Goal: Information Seeking & Learning: Learn about a topic

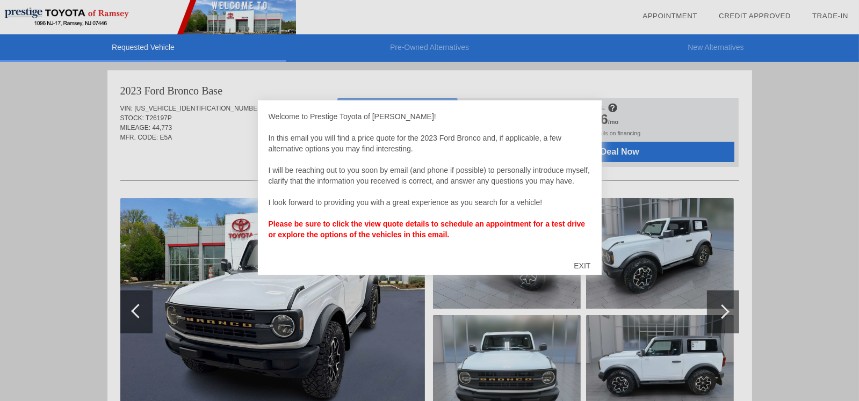
click at [582, 266] on div "EXIT" at bounding box center [582, 266] width 38 height 32
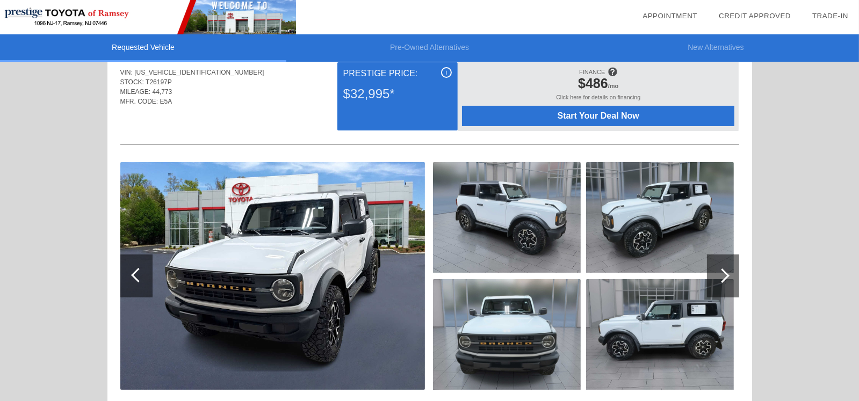
scroll to position [53, 0]
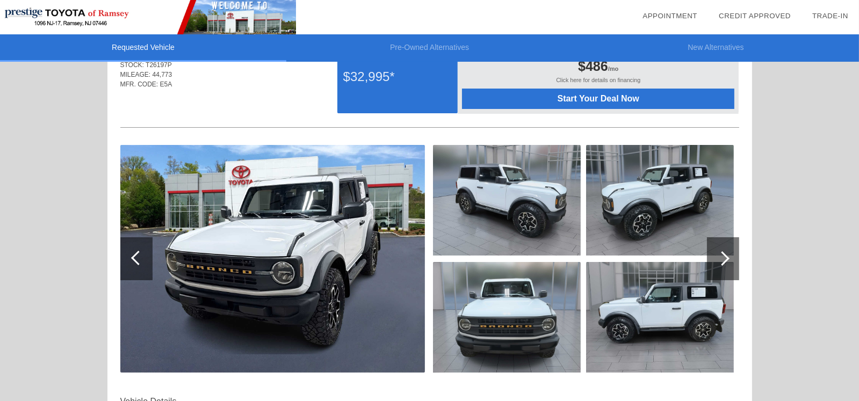
click at [519, 206] on img at bounding box center [507, 200] width 148 height 111
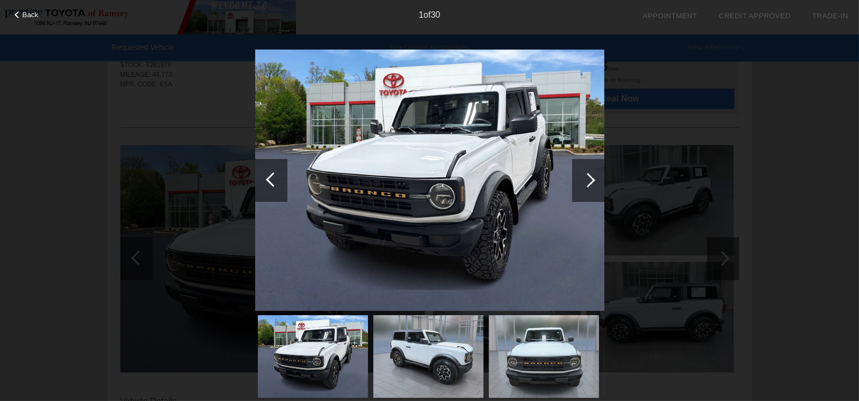
click at [592, 174] on div at bounding box center [588, 180] width 32 height 43
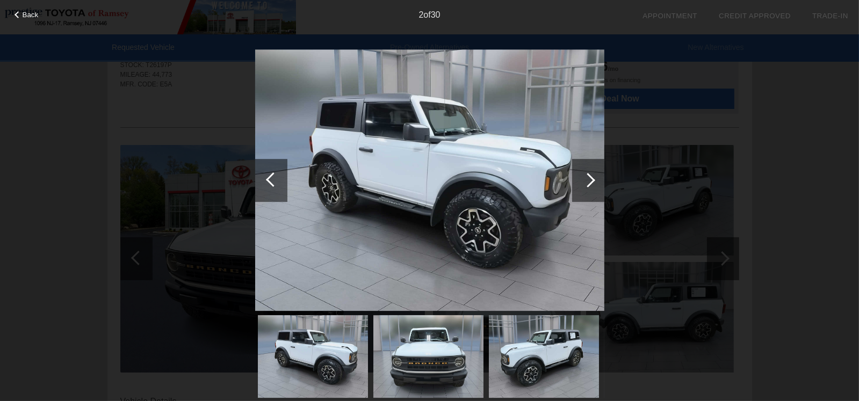
click at [590, 176] on div at bounding box center [587, 180] width 14 height 14
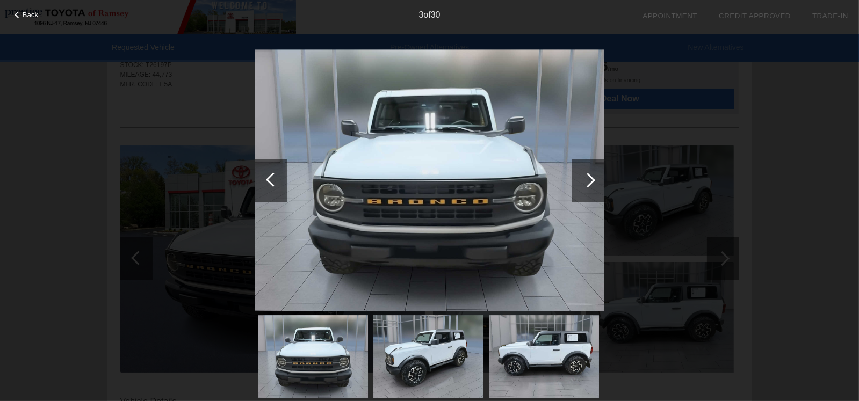
click at [590, 176] on div at bounding box center [587, 180] width 14 height 14
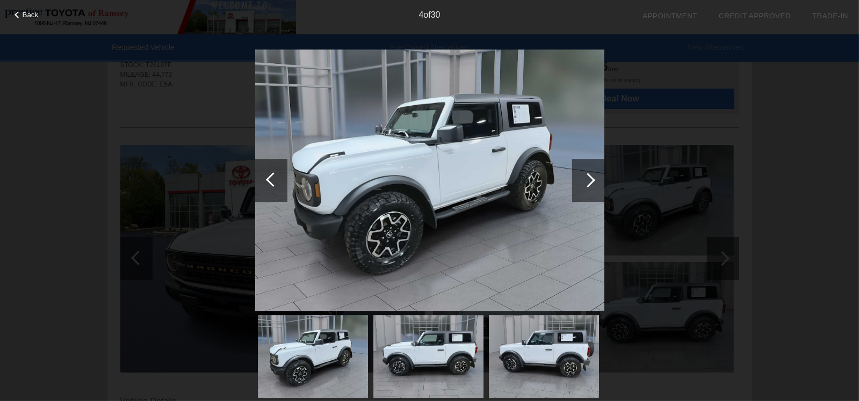
click at [590, 176] on div at bounding box center [587, 180] width 14 height 14
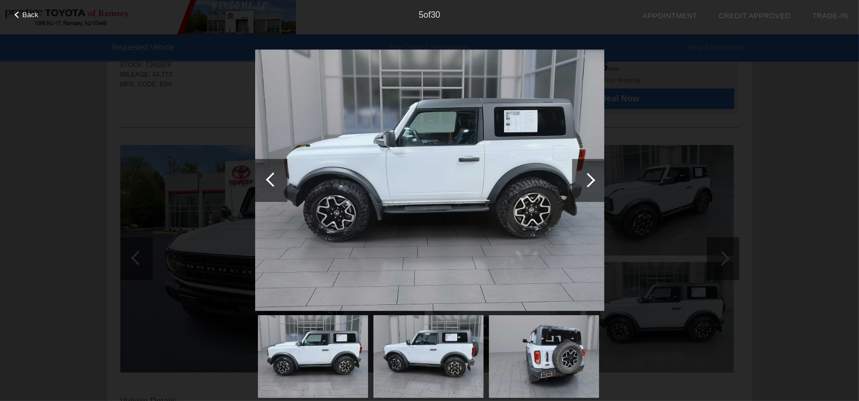
click at [590, 176] on div at bounding box center [587, 180] width 14 height 14
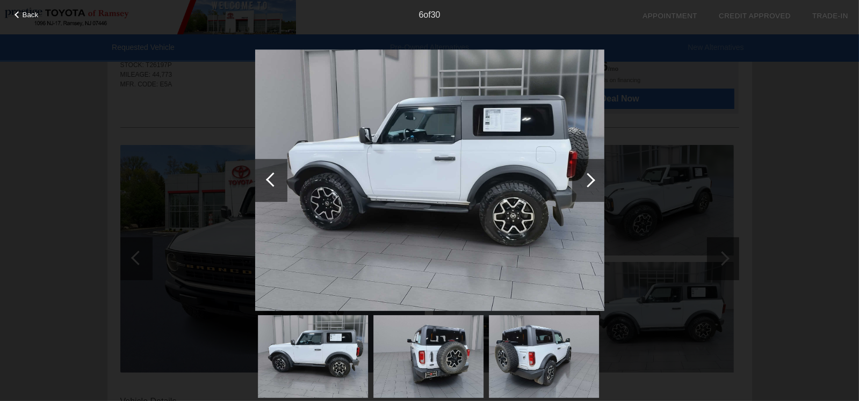
click at [590, 176] on div at bounding box center [587, 180] width 14 height 14
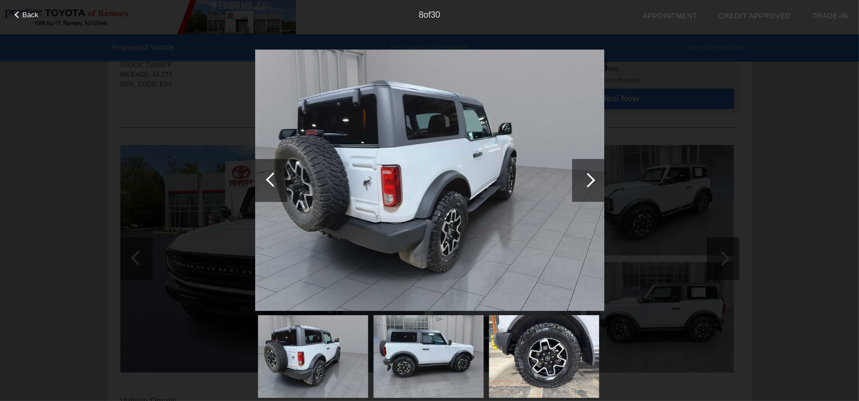
click at [590, 176] on div at bounding box center [587, 180] width 14 height 14
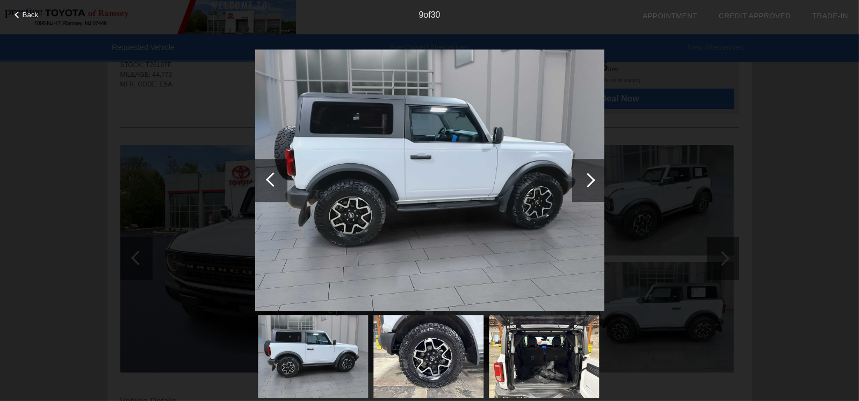
click at [590, 176] on div at bounding box center [587, 180] width 14 height 14
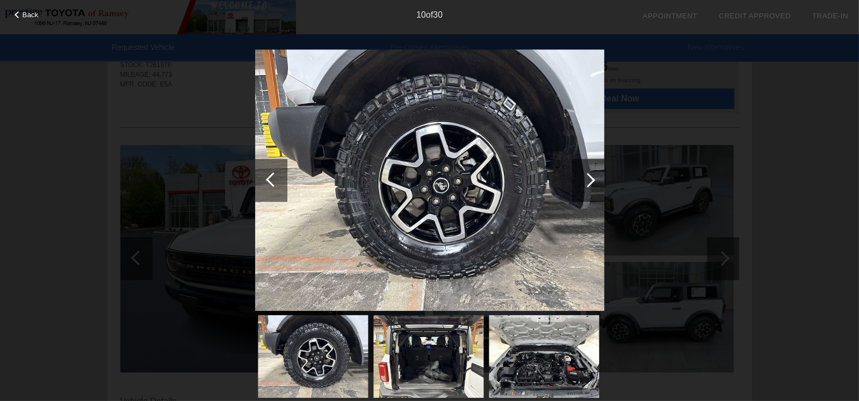
click at [729, 146] on div "Back 10 of 30" at bounding box center [429, 200] width 859 height 401
click at [23, 17] on span "Back" at bounding box center [31, 15] width 16 height 8
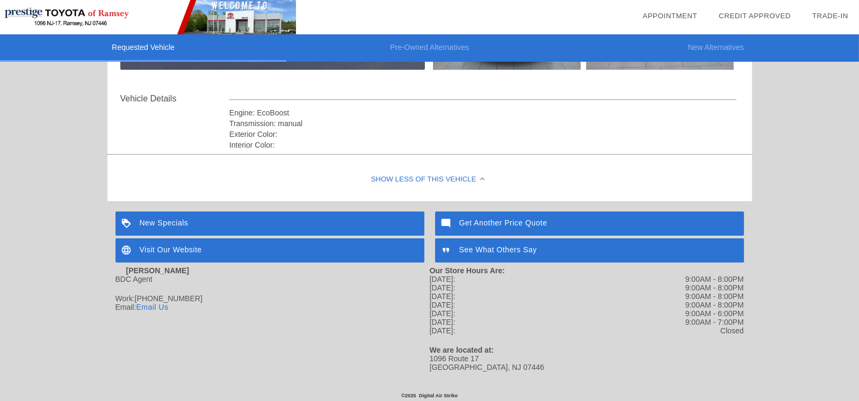
scroll to position [376, 0]
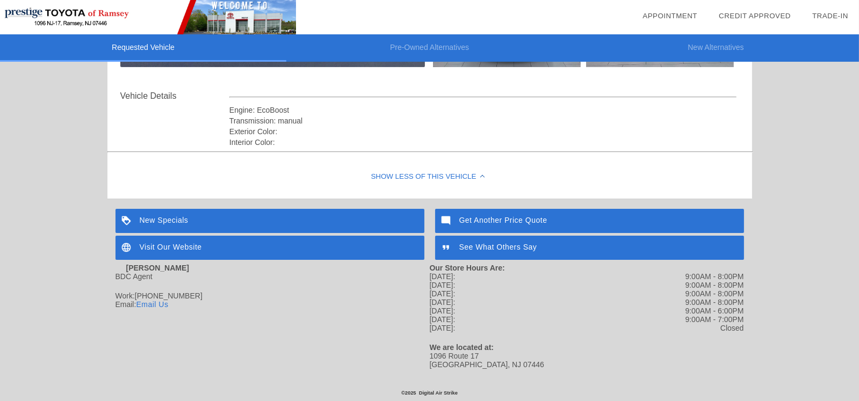
click at [384, 161] on div "Show Less of this Vehicle" at bounding box center [429, 177] width 644 height 43
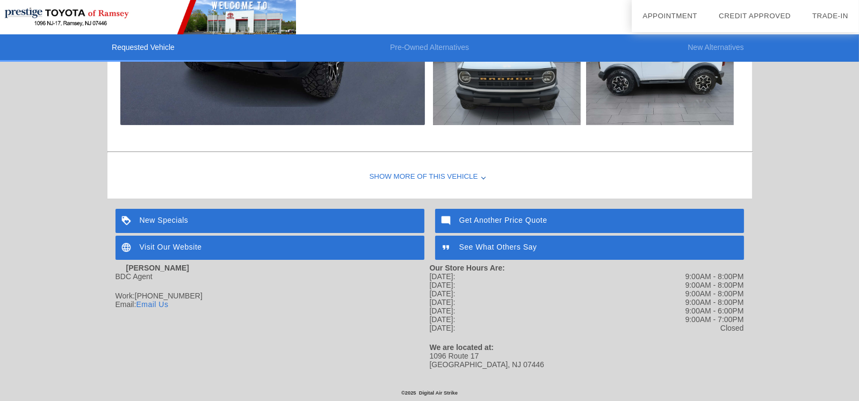
click at [384, 161] on div "Show More of this Vehicle" at bounding box center [429, 177] width 644 height 43
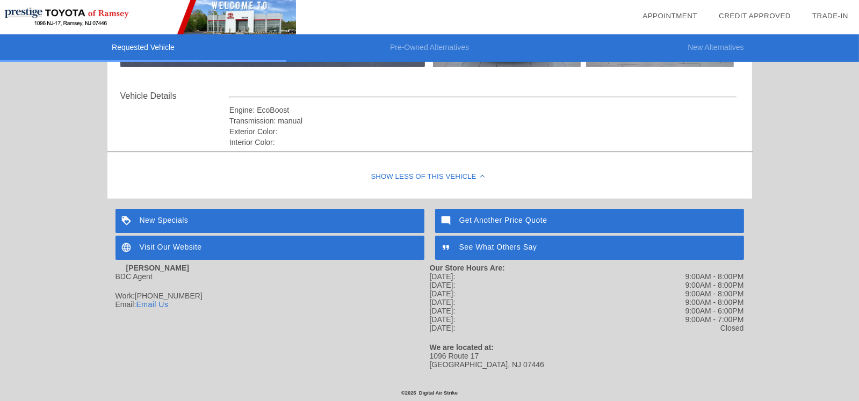
click at [384, 161] on div "Show Less of this Vehicle" at bounding box center [429, 177] width 644 height 43
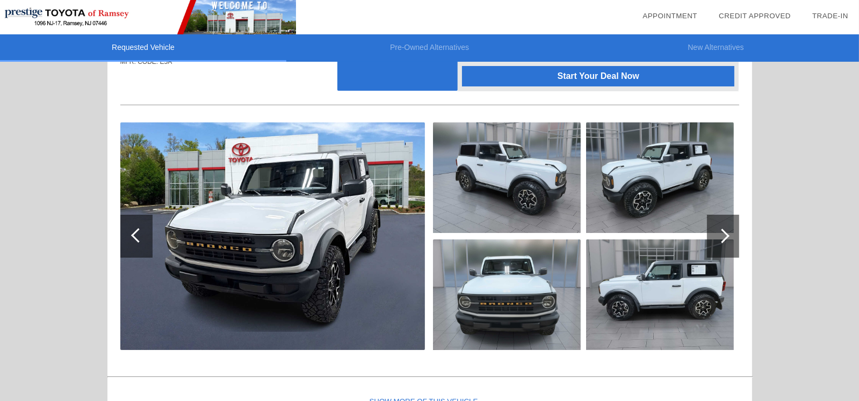
scroll to position [214, 0]
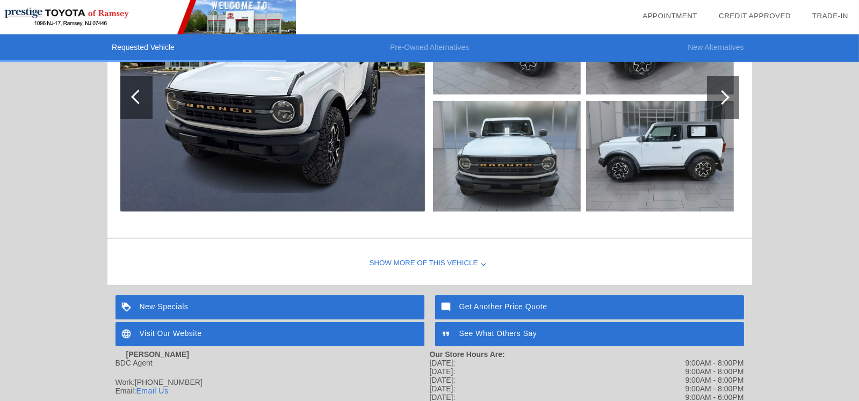
click at [721, 95] on div at bounding box center [722, 97] width 14 height 14
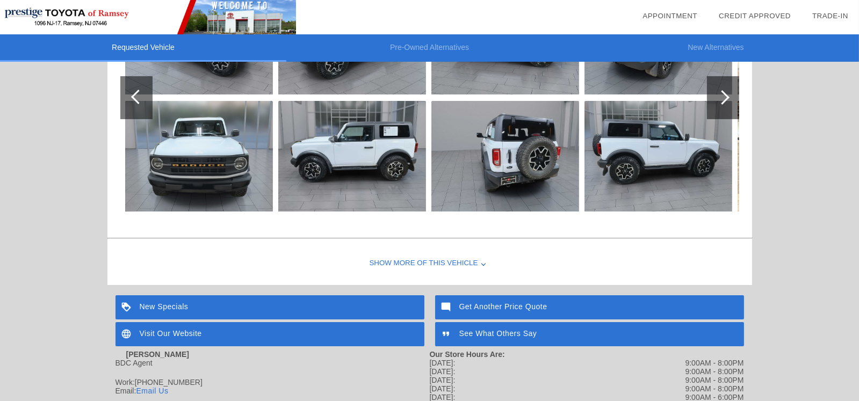
click at [505, 152] on img at bounding box center [505, 156] width 148 height 111
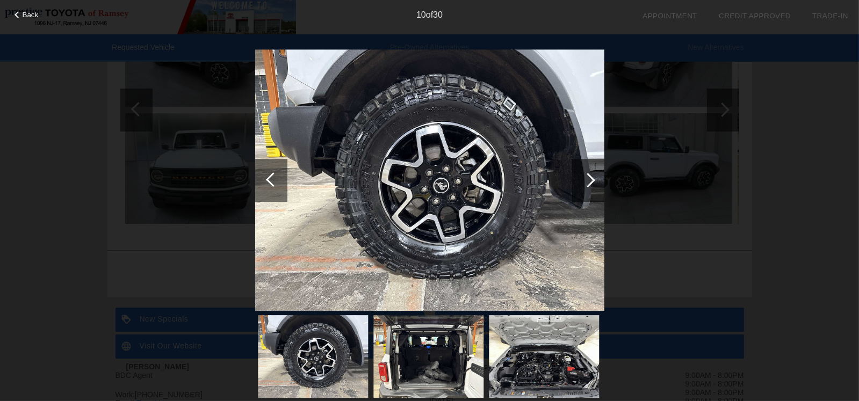
scroll to position [268, 0]
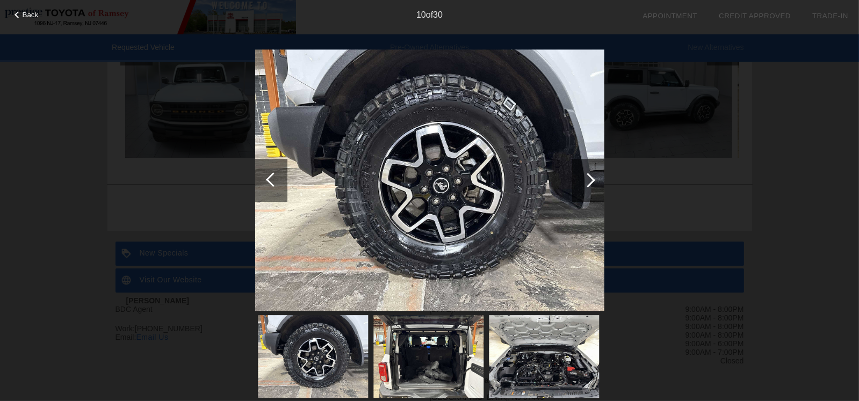
click at [444, 345] on img at bounding box center [428, 356] width 110 height 83
click at [26, 15] on span "Back" at bounding box center [31, 15] width 16 height 8
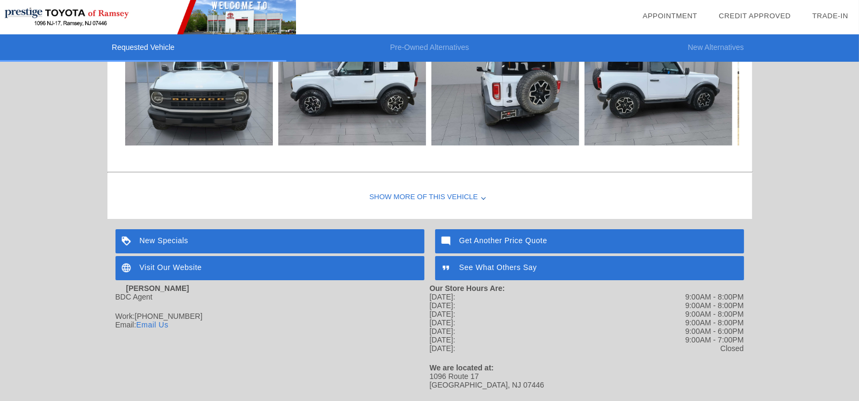
scroll to position [319, 0]
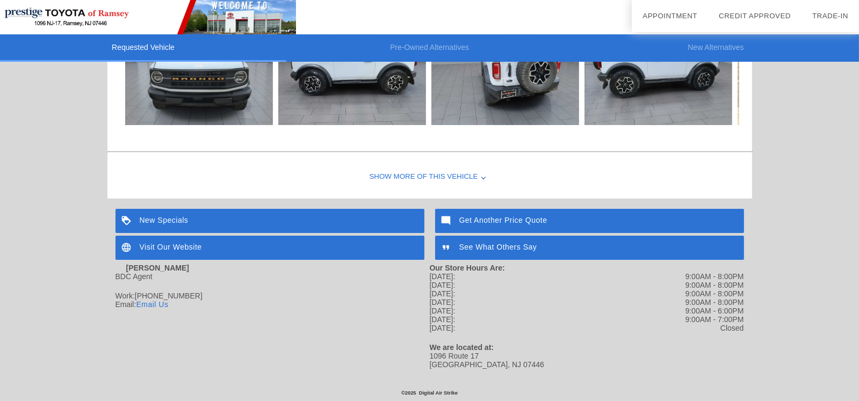
click at [386, 158] on div "Show More of this Vehicle" at bounding box center [429, 177] width 644 height 43
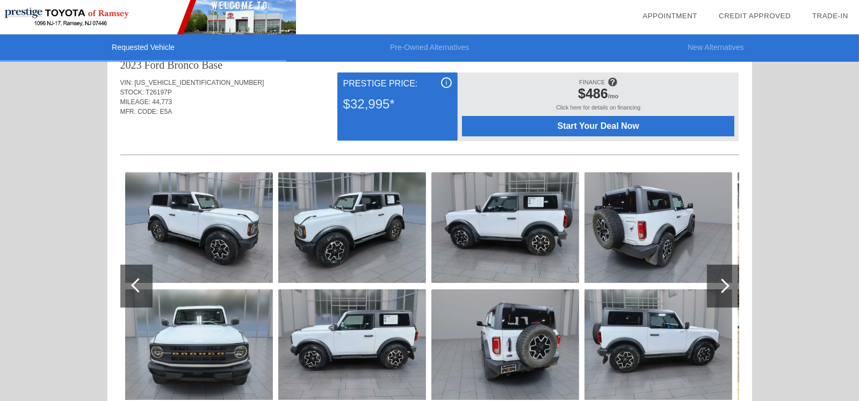
scroll to position [0, 0]
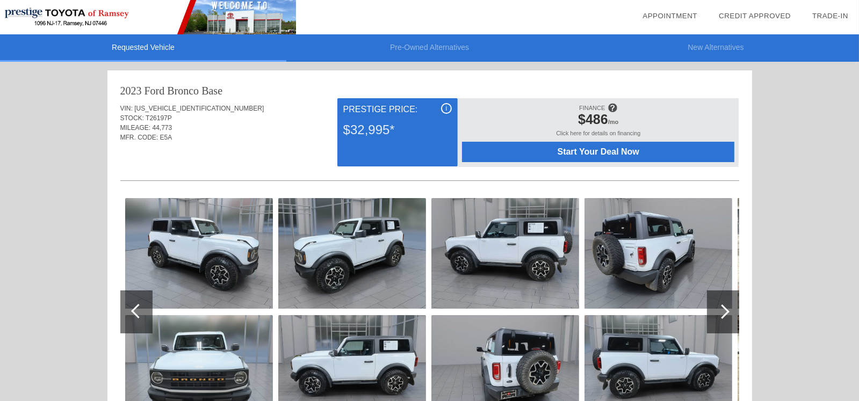
click at [405, 45] on li "Pre-Owned Alternatives" at bounding box center [429, 47] width 286 height 27
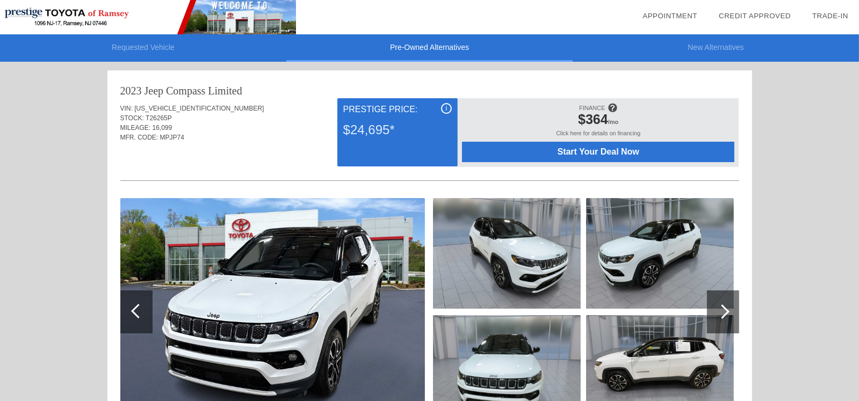
click at [127, 48] on li "Requested Vehicle" at bounding box center [143, 47] width 286 height 27
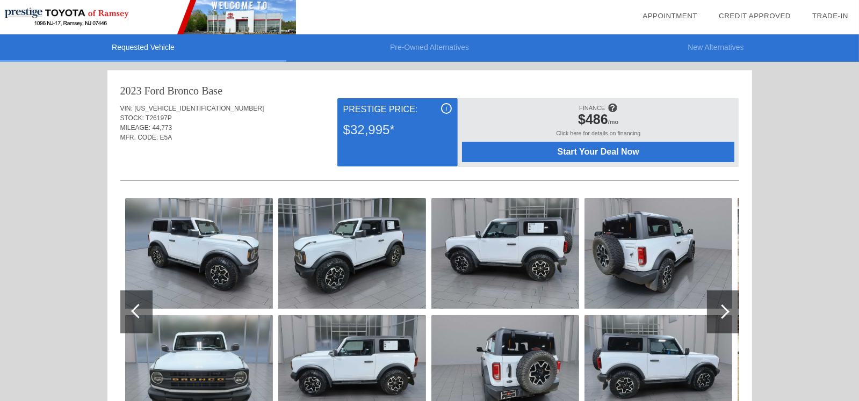
scroll to position [107, 0]
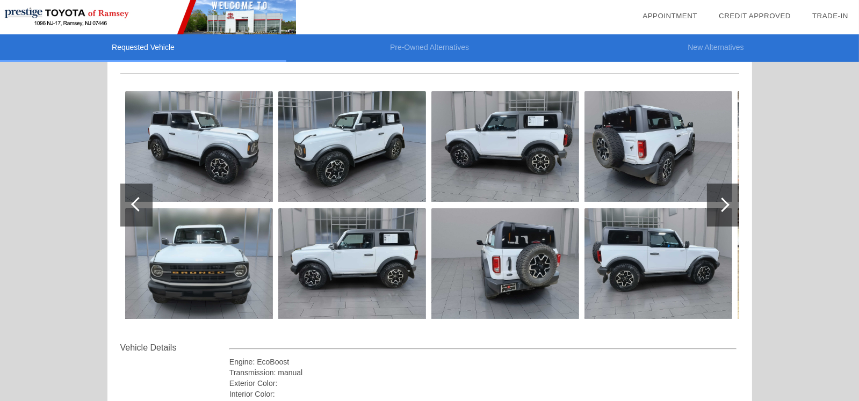
click at [728, 199] on div at bounding box center [723, 205] width 32 height 43
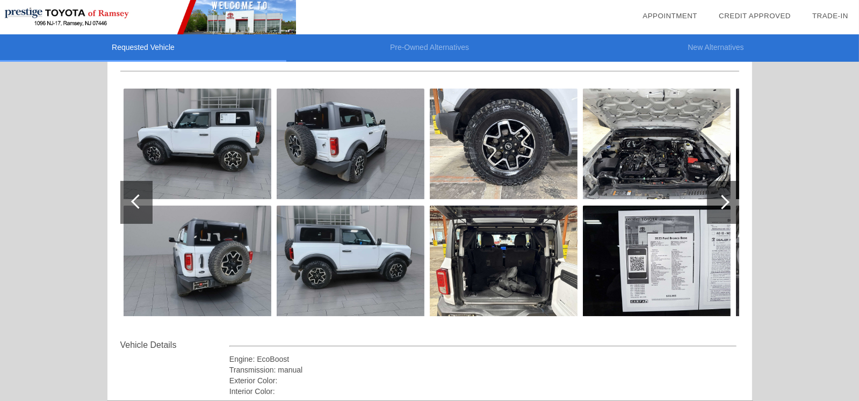
scroll to position [53, 0]
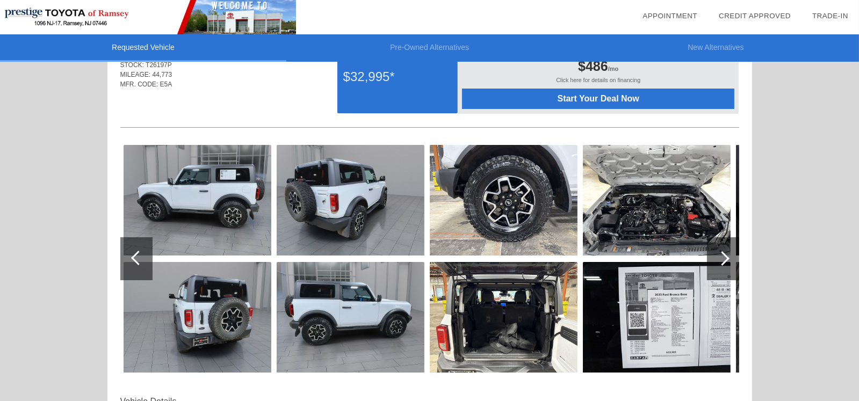
click at [721, 248] on div at bounding box center [723, 258] width 32 height 43
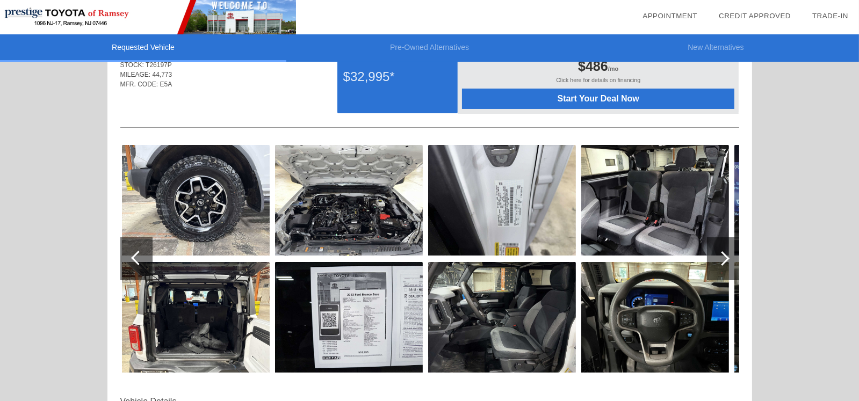
click at [537, 293] on img at bounding box center [502, 317] width 148 height 111
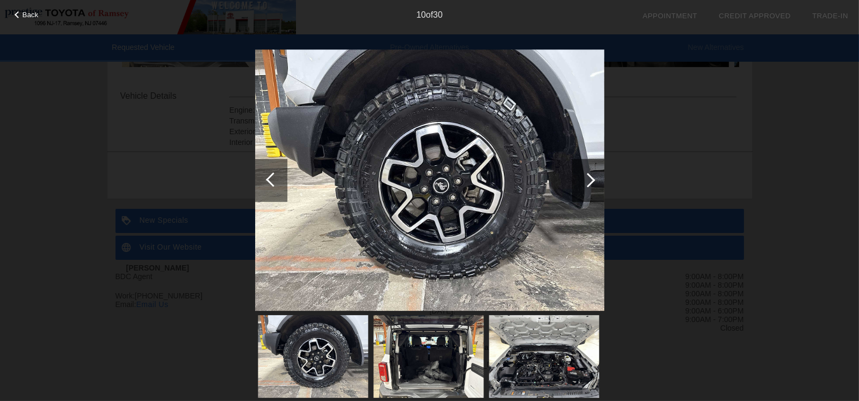
scroll to position [375, 0]
click at [588, 184] on div at bounding box center [587, 180] width 14 height 14
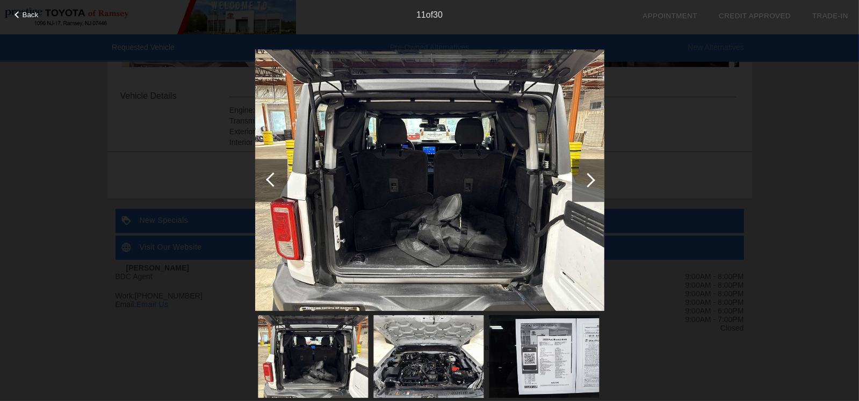
click at [594, 179] on div at bounding box center [587, 180] width 14 height 14
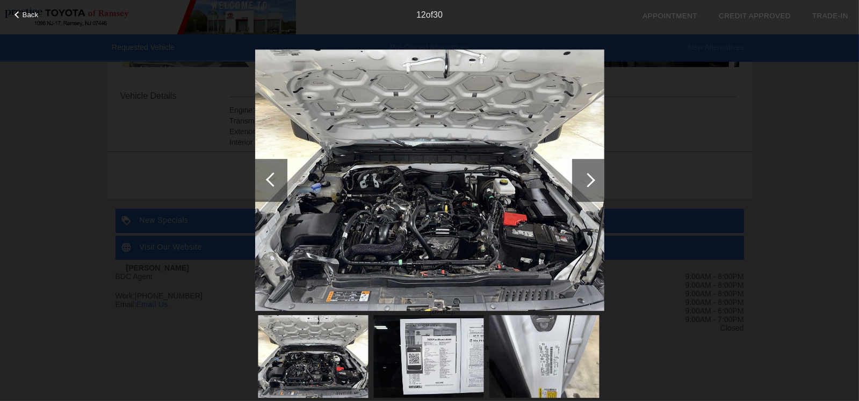
click at [594, 179] on div at bounding box center [587, 180] width 14 height 14
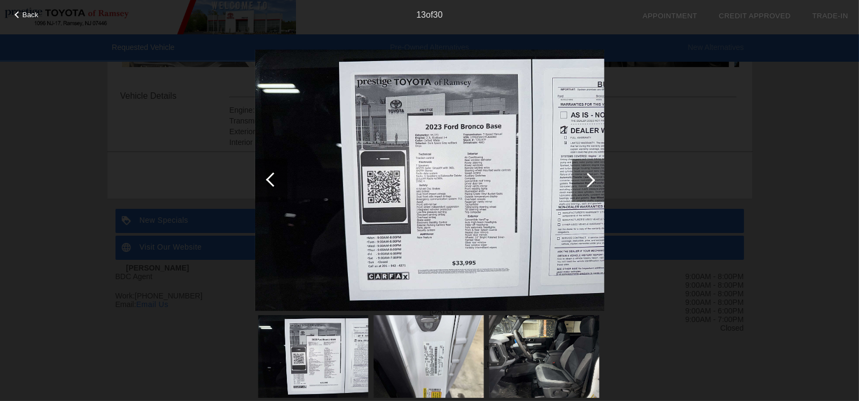
click at [594, 180] on div at bounding box center [588, 180] width 32 height 43
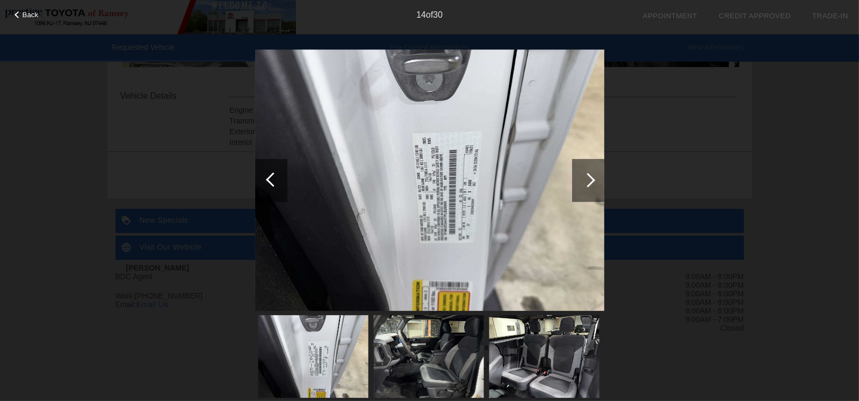
click at [263, 180] on div at bounding box center [271, 180] width 32 height 43
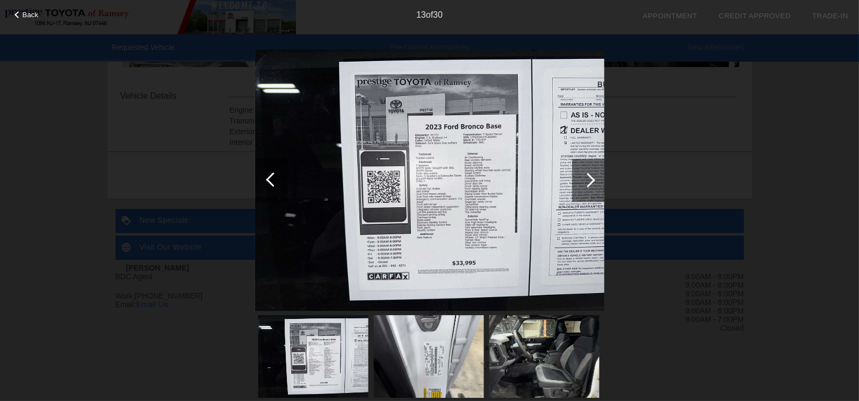
click at [588, 180] on div at bounding box center [587, 180] width 14 height 14
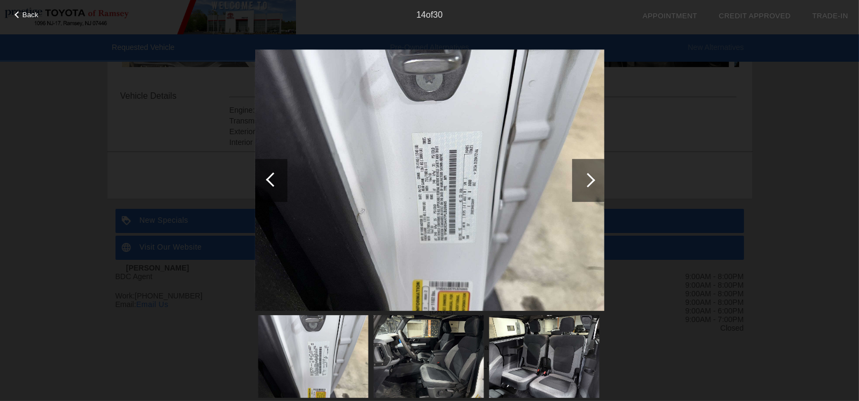
click at [588, 180] on div at bounding box center [587, 180] width 14 height 14
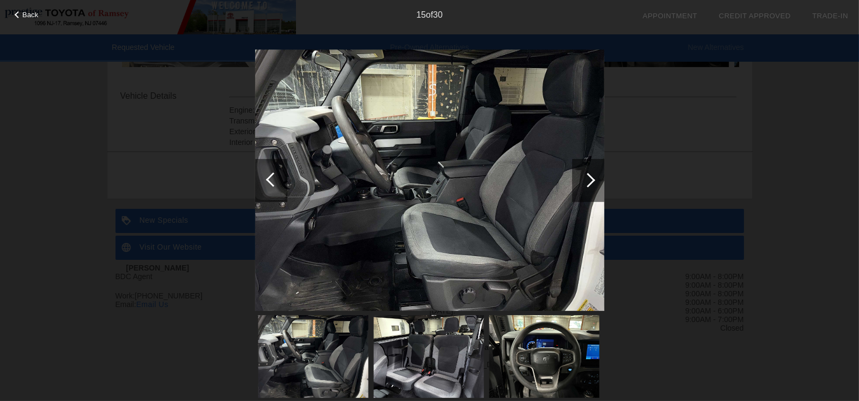
click at [588, 180] on div at bounding box center [587, 180] width 14 height 14
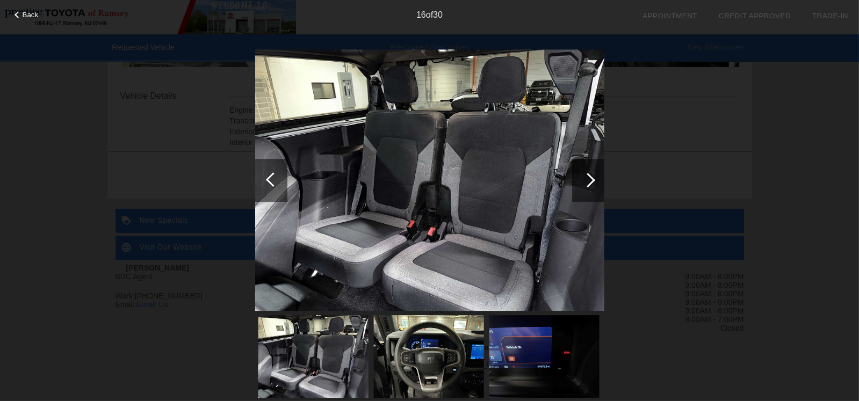
click at [588, 180] on div at bounding box center [587, 180] width 14 height 14
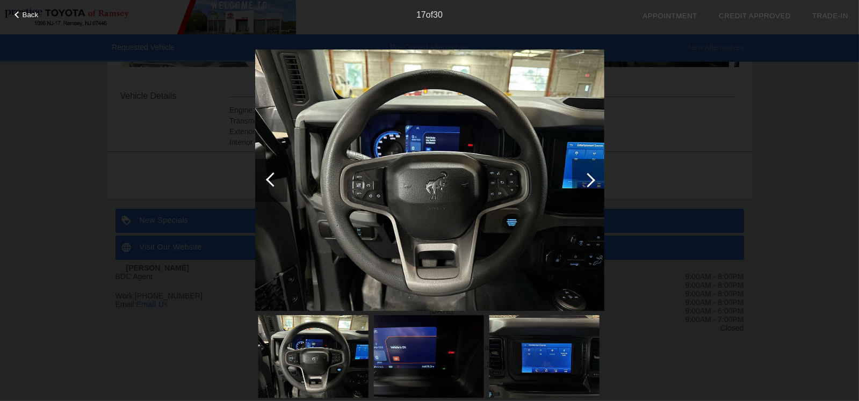
click at [273, 180] on div at bounding box center [273, 179] width 14 height 14
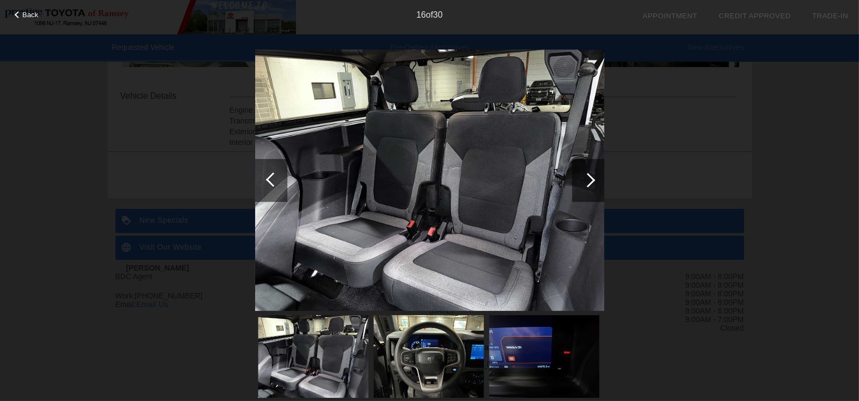
click at [590, 181] on div at bounding box center [587, 180] width 14 height 14
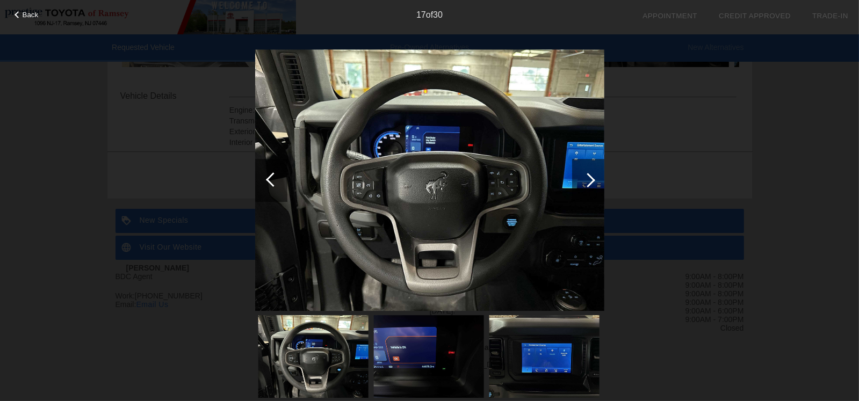
click at [590, 181] on div at bounding box center [587, 180] width 14 height 14
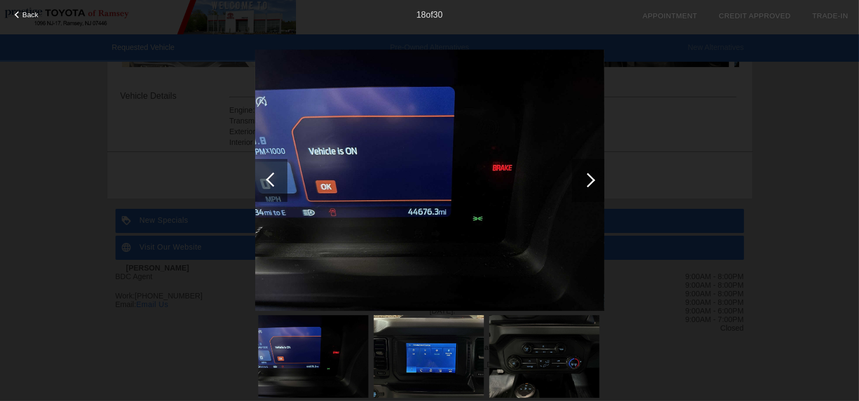
click at [590, 181] on div at bounding box center [587, 180] width 14 height 14
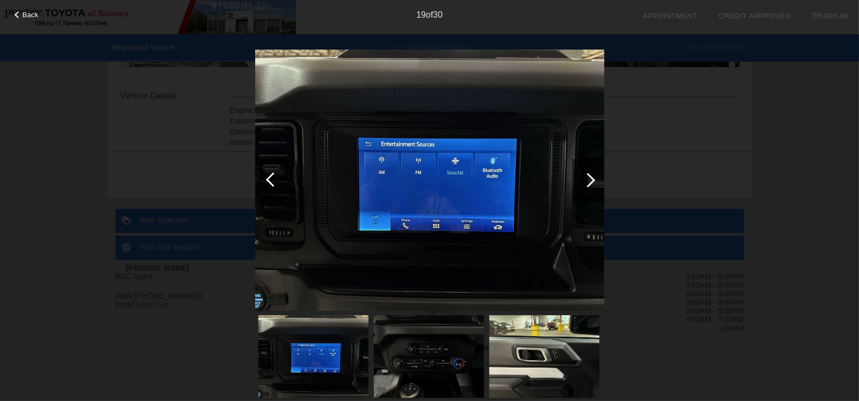
click at [590, 181] on div at bounding box center [587, 180] width 14 height 14
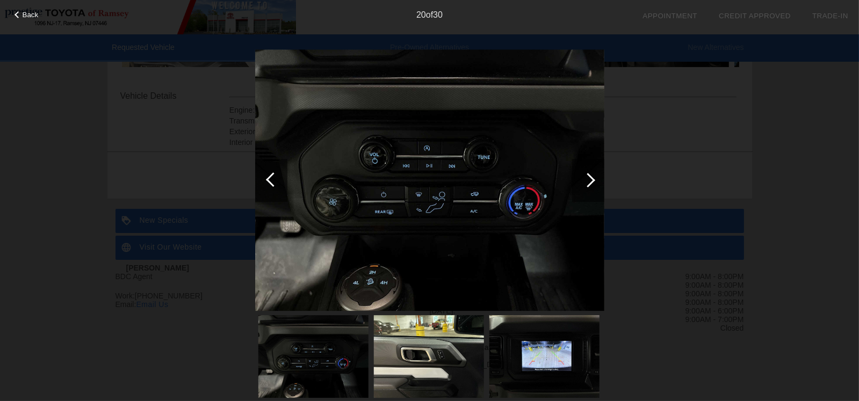
click at [590, 181] on div at bounding box center [587, 180] width 14 height 14
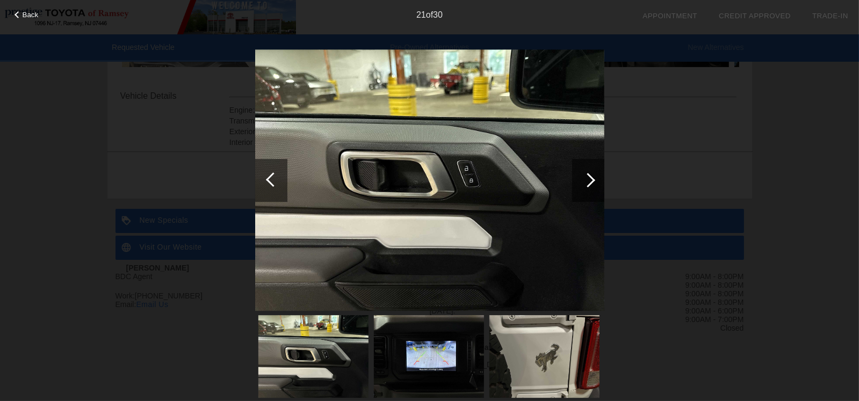
click at [590, 181] on div at bounding box center [587, 180] width 14 height 14
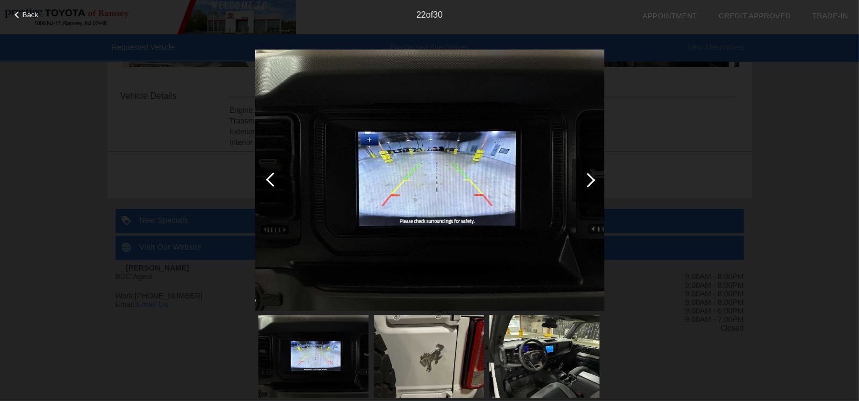
click at [269, 178] on div at bounding box center [273, 179] width 14 height 14
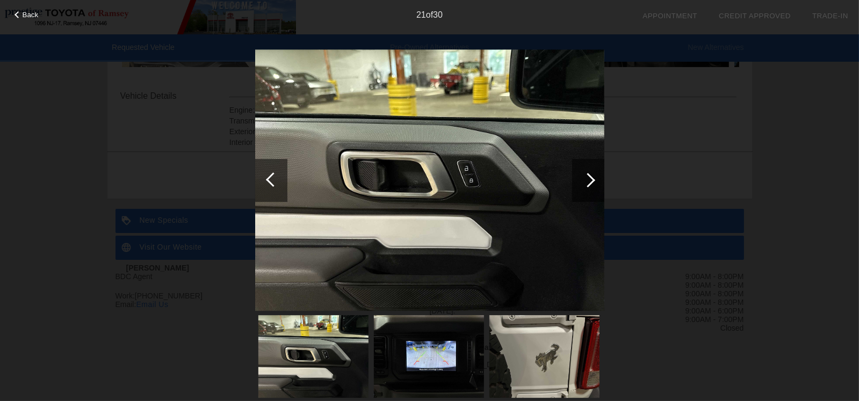
click at [269, 178] on div at bounding box center [273, 179] width 14 height 14
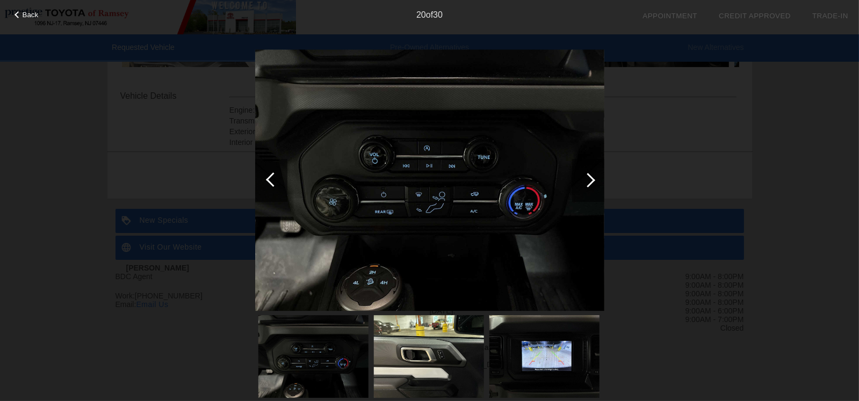
click at [269, 178] on div at bounding box center [273, 179] width 14 height 14
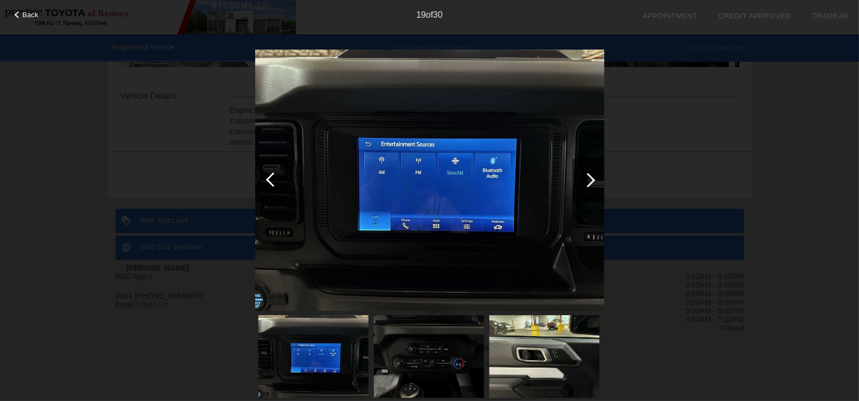
click at [593, 175] on div at bounding box center [588, 180] width 32 height 43
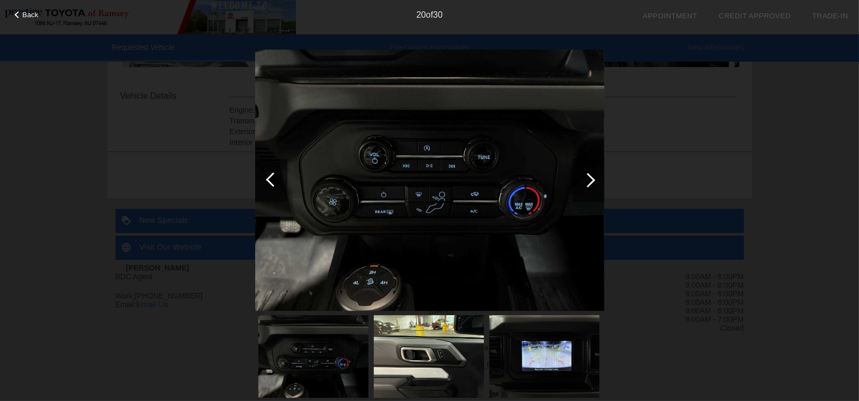
click at [591, 177] on div at bounding box center [587, 180] width 14 height 14
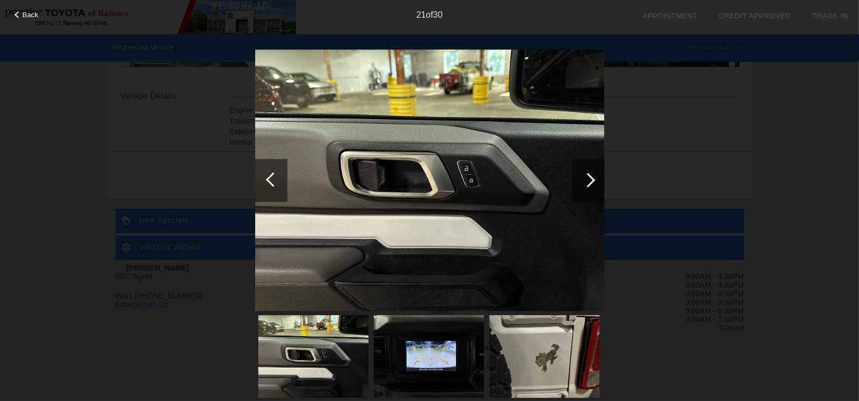
click at [591, 177] on div at bounding box center [587, 180] width 14 height 14
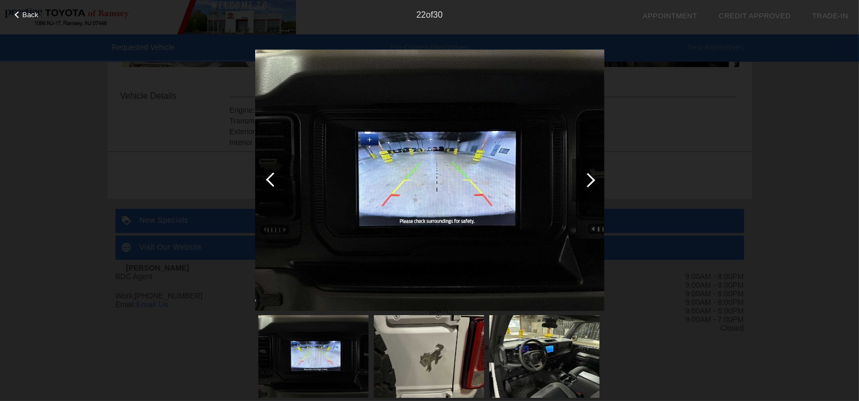
click at [591, 177] on div at bounding box center [587, 180] width 14 height 14
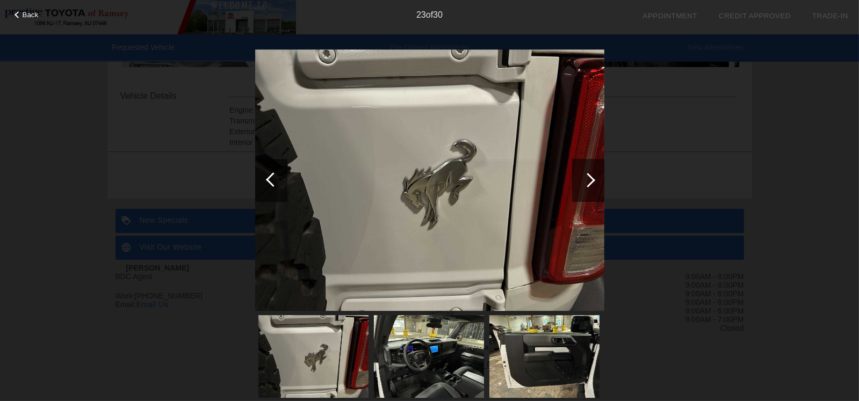
click at [591, 177] on div at bounding box center [587, 180] width 14 height 14
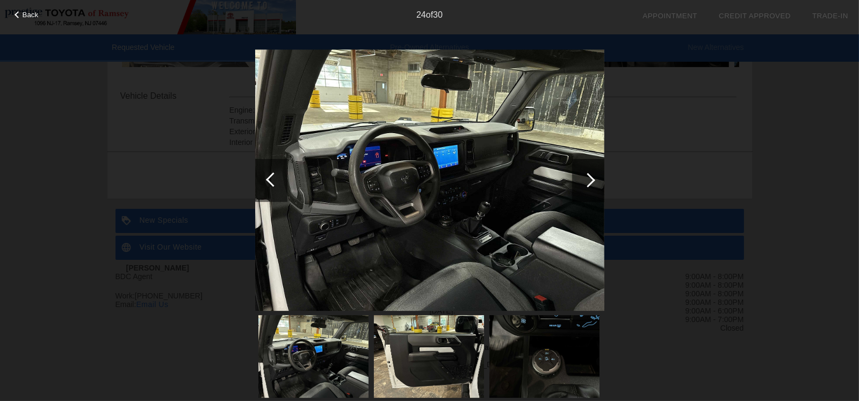
click at [591, 177] on div at bounding box center [587, 180] width 14 height 14
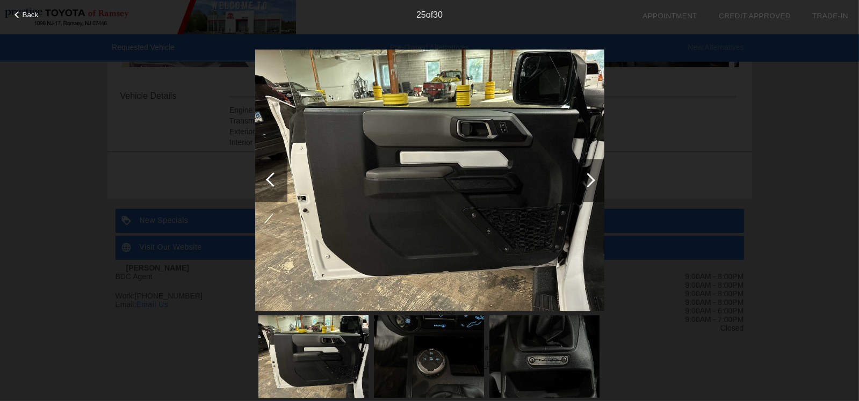
click at [591, 177] on div at bounding box center [587, 180] width 14 height 14
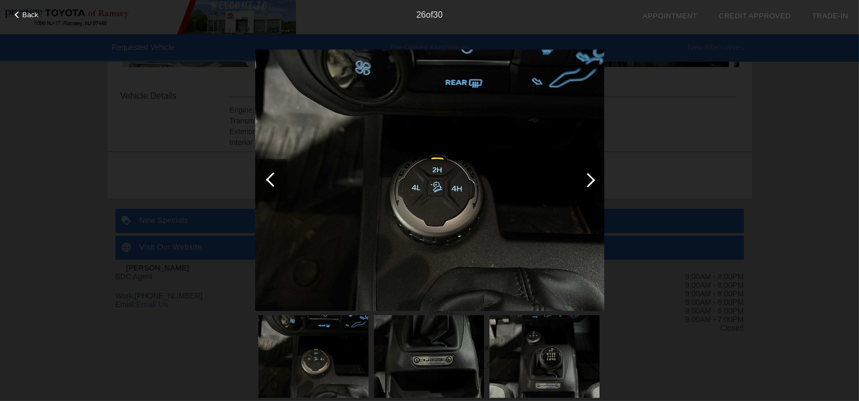
click at [591, 177] on div at bounding box center [587, 180] width 14 height 14
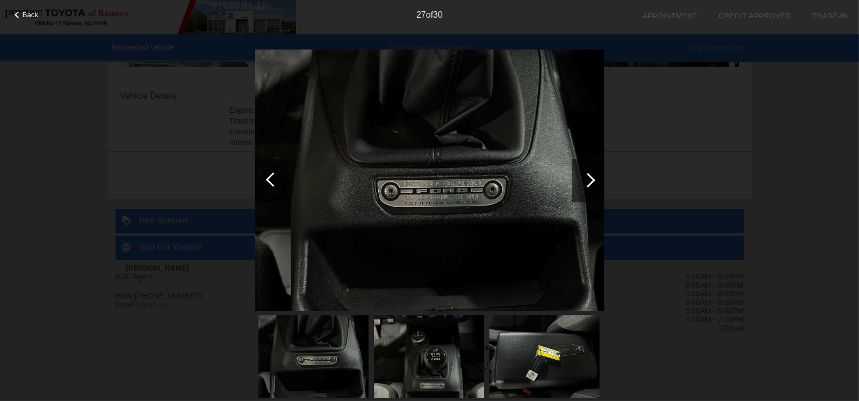
click at [591, 177] on div at bounding box center [587, 180] width 14 height 14
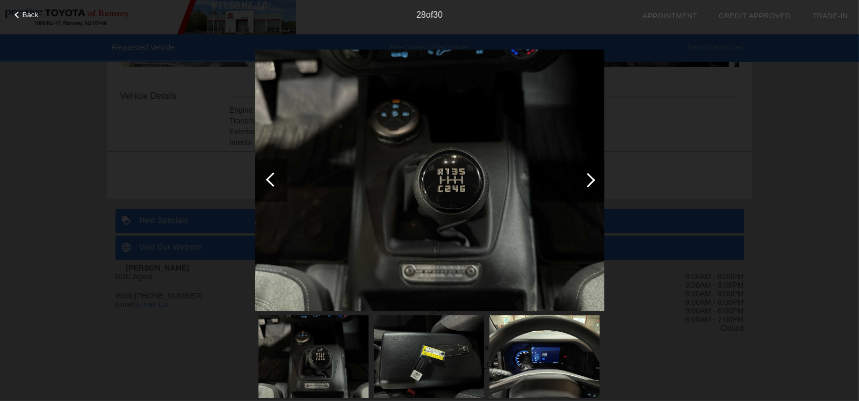
click at [591, 177] on div at bounding box center [587, 180] width 14 height 14
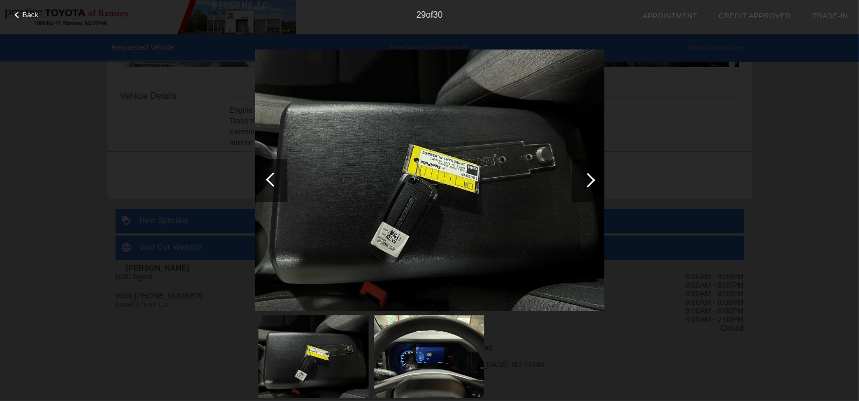
click at [591, 177] on div at bounding box center [587, 180] width 14 height 14
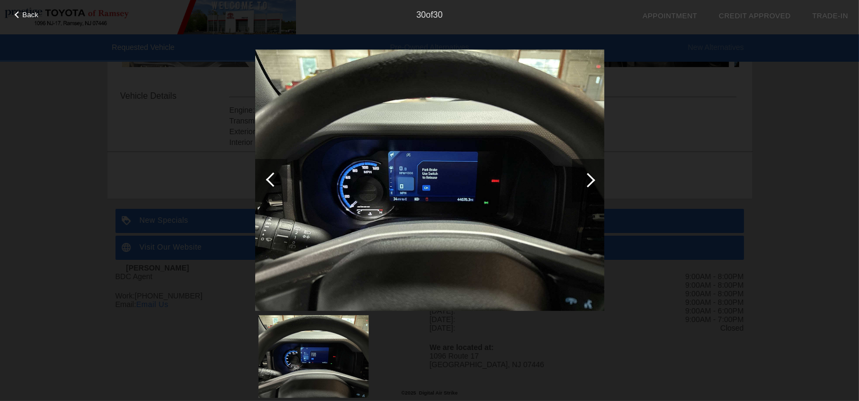
click at [591, 177] on div at bounding box center [587, 180] width 14 height 14
